Goal: Transaction & Acquisition: Download file/media

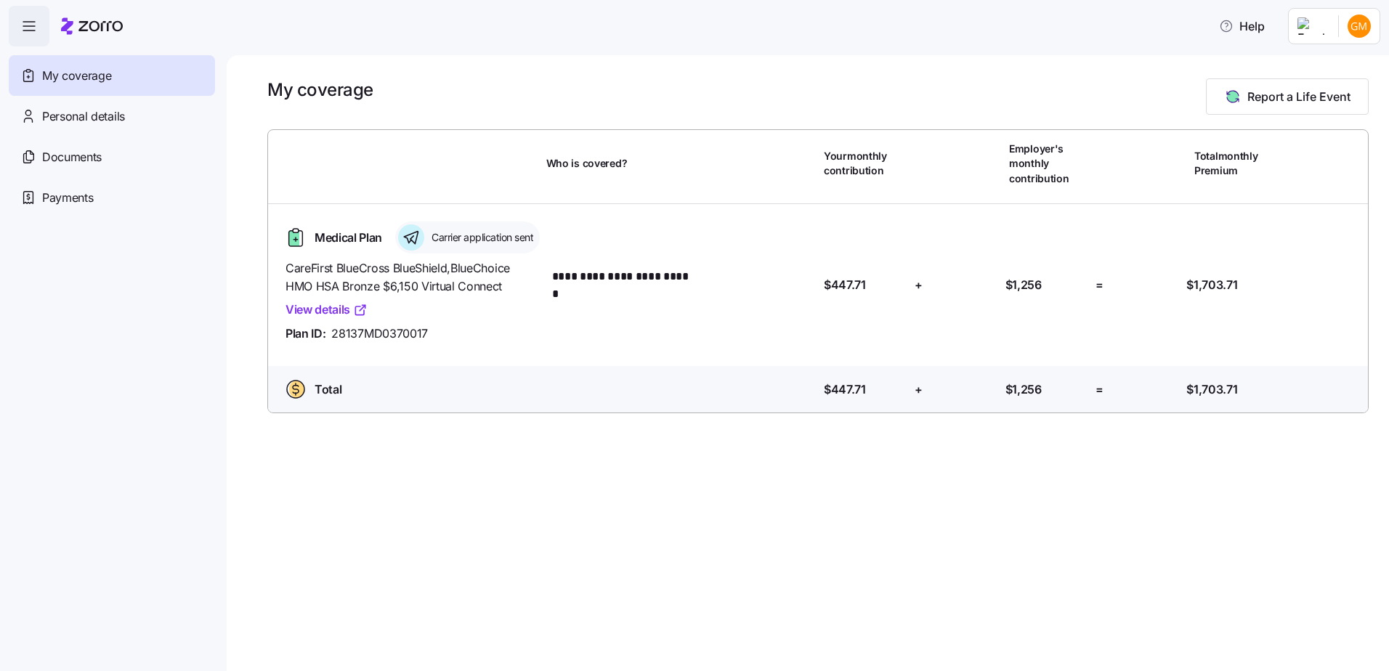
drag, startPoint x: 0, startPoint y: 0, endPoint x: 331, endPoint y: 331, distance: 468.5
click at [331, 319] on link "View details" at bounding box center [327, 310] width 82 height 18
click at [61, 122] on span "Personal details" at bounding box center [83, 117] width 83 height 18
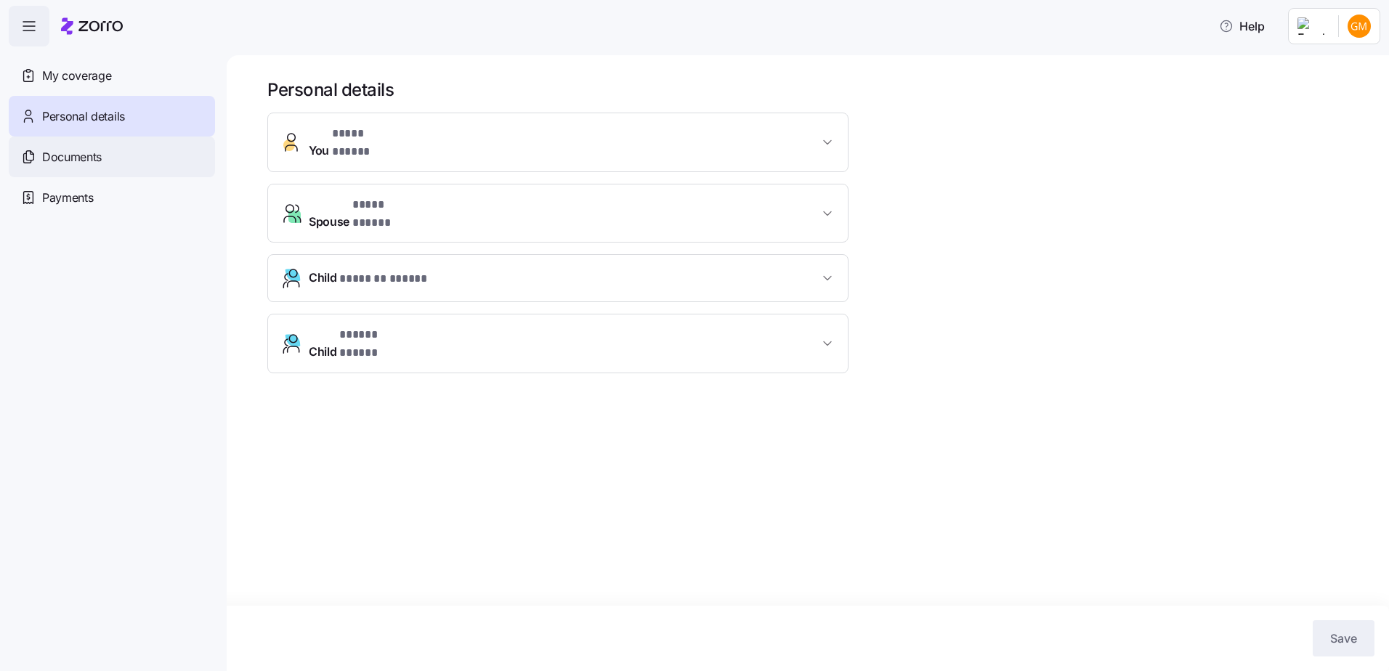
click at [76, 164] on span "Documents" at bounding box center [72, 157] width 60 height 18
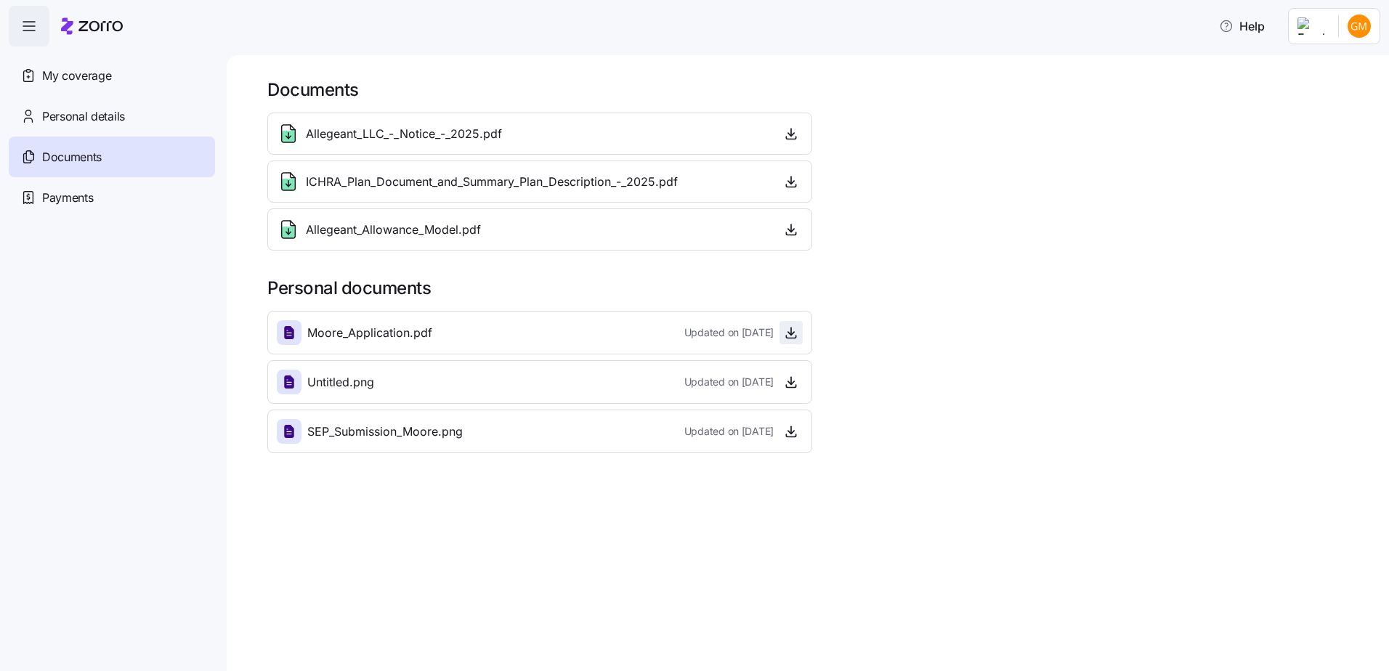
click at [791, 333] on icon "button" at bounding box center [791, 331] width 0 height 7
click at [791, 378] on icon "button" at bounding box center [791, 381] width 0 height 7
click at [788, 436] on icon "button" at bounding box center [791, 431] width 15 height 15
